Goal: Navigation & Orientation: Find specific page/section

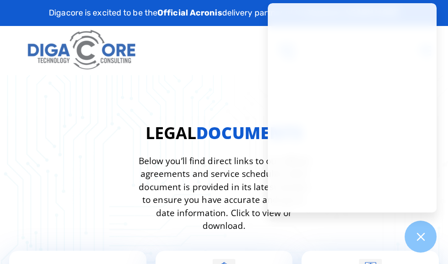
click at [92, 62] on img at bounding box center [82, 50] width 115 height 49
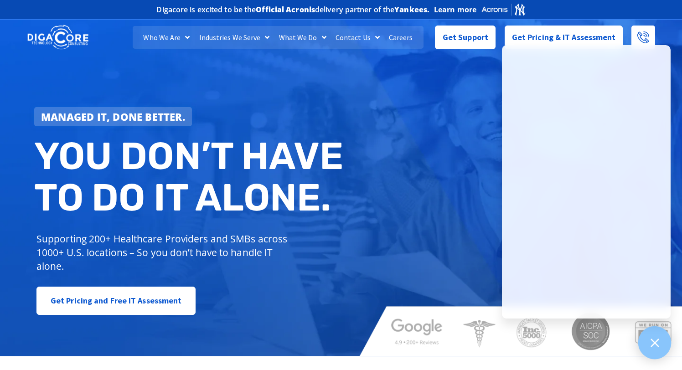
click at [645, 341] on div at bounding box center [654, 342] width 33 height 33
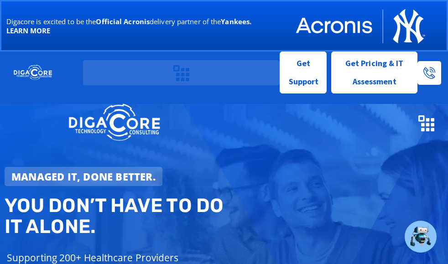
click at [185, 70] on icon "Menu Toggle" at bounding box center [181, 73] width 16 height 16
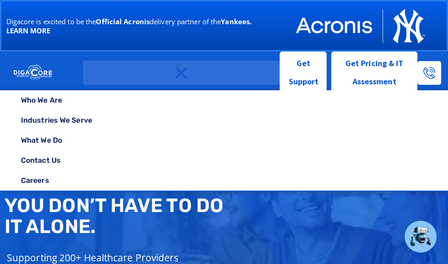
click at [184, 66] on icon "Menu Toggle" at bounding box center [181, 73] width 16 height 16
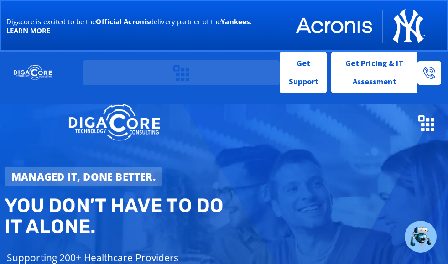
click at [174, 78] on icon "Menu Toggle" at bounding box center [181, 73] width 16 height 16
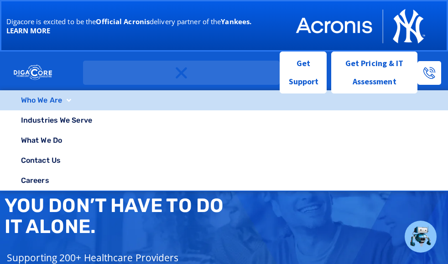
click at [68, 97] on span at bounding box center [66, 100] width 9 height 16
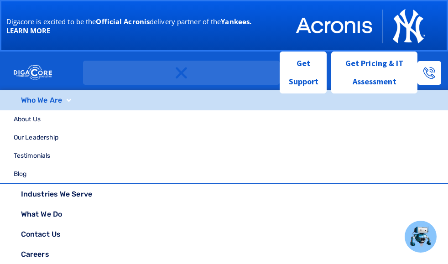
click at [68, 97] on span at bounding box center [66, 100] width 9 height 16
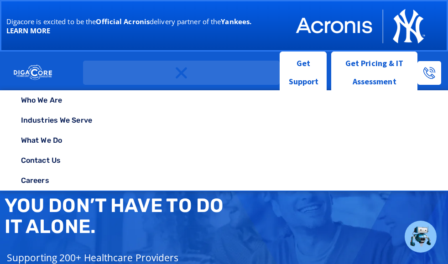
click at [186, 67] on icon "Menu Toggle" at bounding box center [181, 73] width 16 height 16
